Goal: Register for event/course

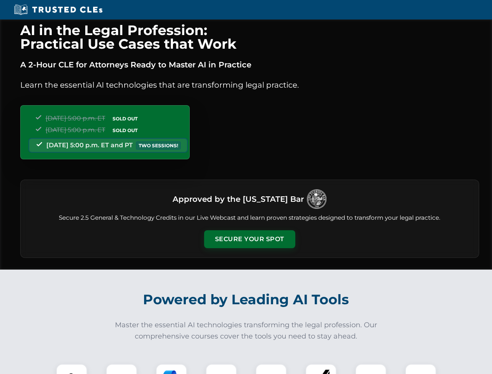
click at [249, 239] on button "Secure Your Spot" at bounding box center [249, 239] width 91 height 18
click at [72, 369] on img at bounding box center [71, 379] width 23 height 23
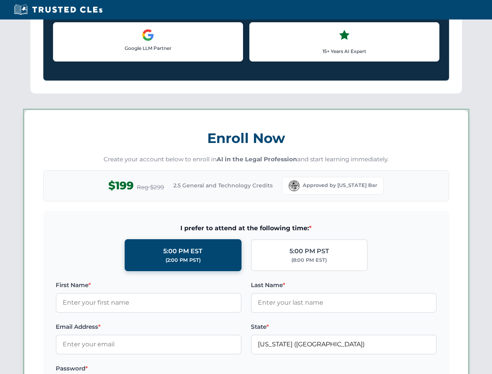
click at [172, 369] on label "Password *" at bounding box center [149, 368] width 186 height 9
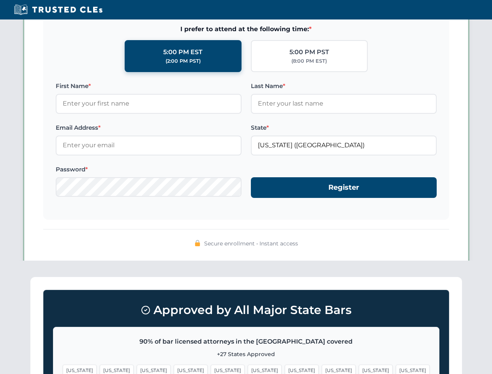
click at [359, 369] on span "[US_STATE]" at bounding box center [376, 370] width 34 height 11
